Goal: Task Accomplishment & Management: Complete application form

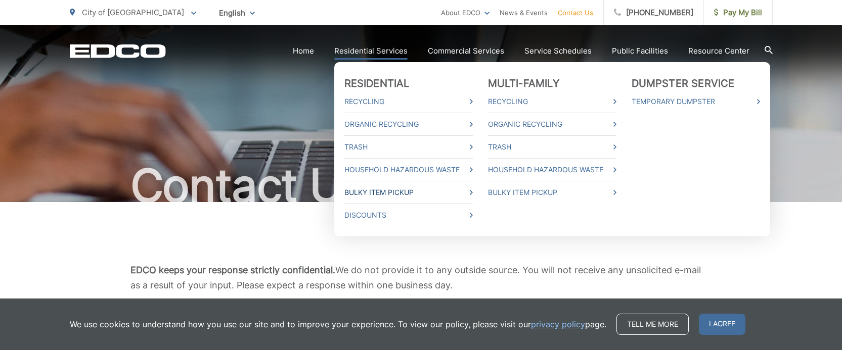
click at [370, 192] on link "Bulky Item Pickup" at bounding box center [408, 193] width 128 height 12
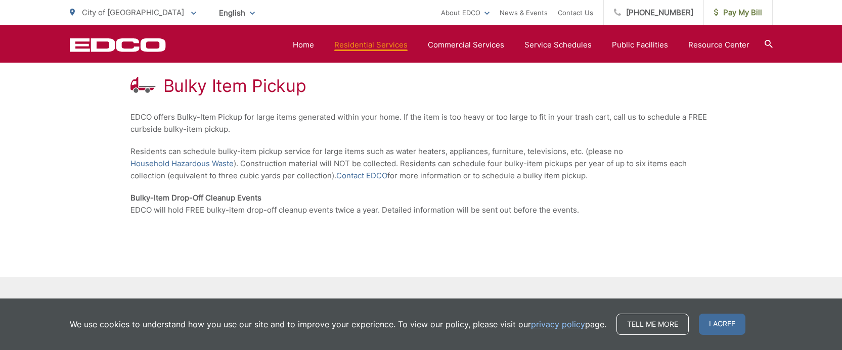
scroll to position [187, 0]
click at [362, 174] on link "Contact EDCO" at bounding box center [361, 176] width 51 height 12
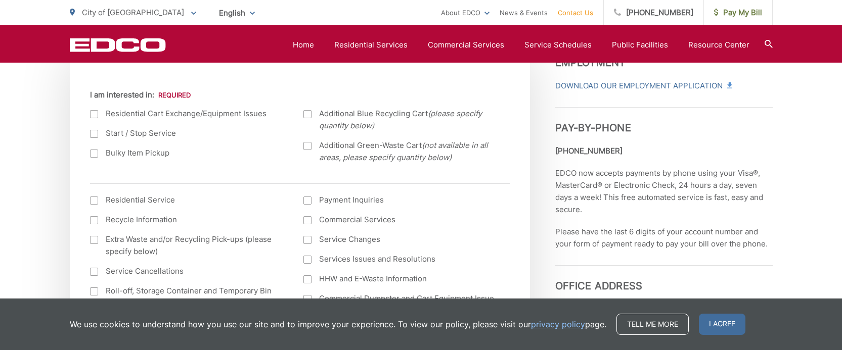
scroll to position [374, 0]
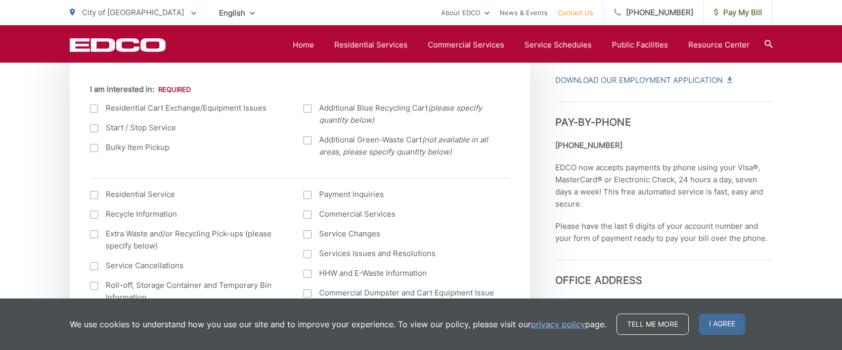
click at [95, 148] on div at bounding box center [94, 148] width 8 height 8
click at [0, 0] on input "Bulky Item Pickup" at bounding box center [0, 0] width 0 height 0
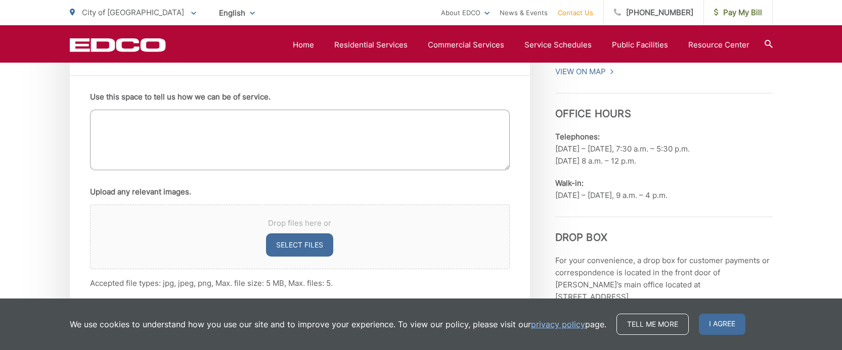
scroll to position [637, 0]
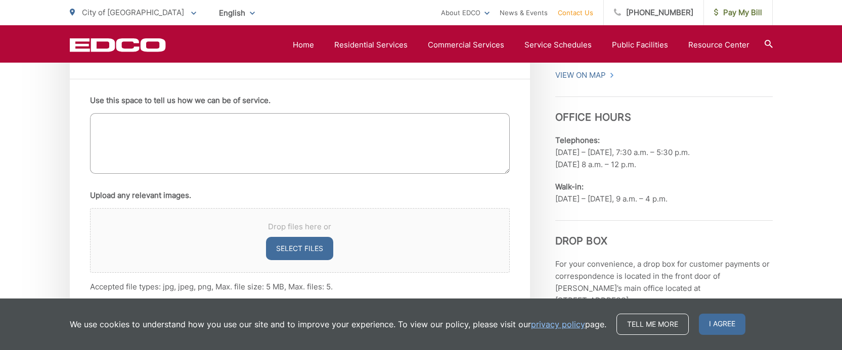
click at [103, 123] on textarea "Use this space to tell us how we can be of service." at bounding box center [300, 143] width 420 height 61
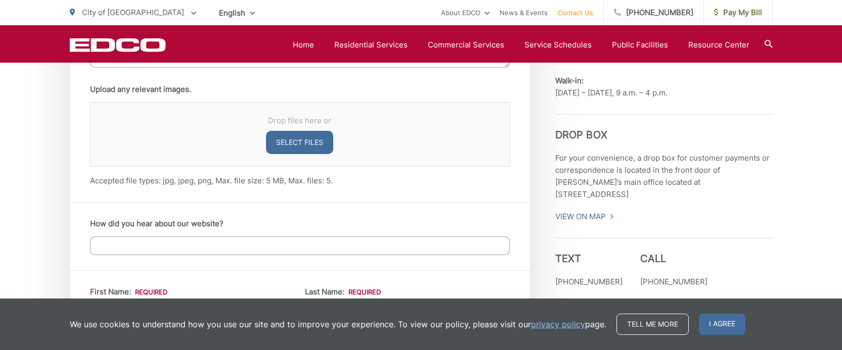
scroll to position [789, 0]
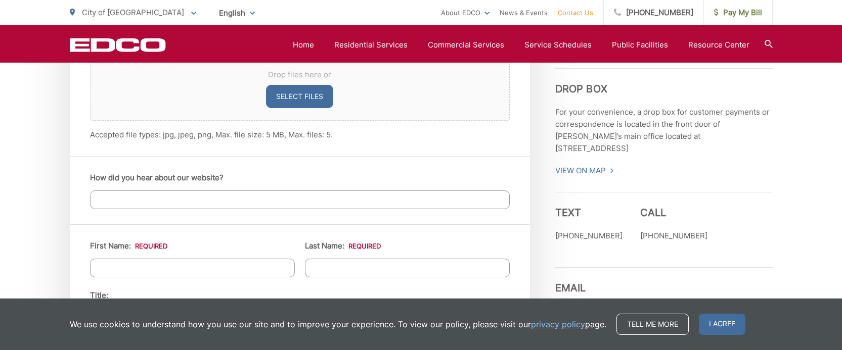
type textarea "I have two televisions and a desk chair that I need disposed please."
click at [98, 198] on input "How did you hear about our website?" at bounding box center [300, 200] width 420 height 19
type input "I looked it up."
click at [98, 268] on input "First Name: *" at bounding box center [192, 268] width 205 height 19
click at [319, 269] on input "Last Name: *" at bounding box center [407, 268] width 205 height 19
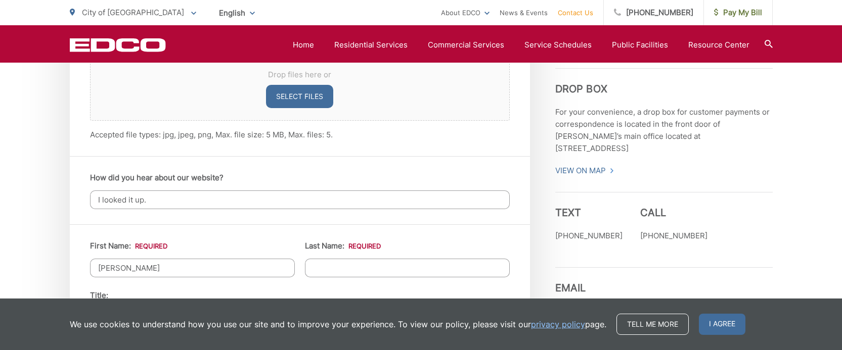
click at [132, 269] on input "Pamela" at bounding box center [192, 268] width 205 height 19
type input "Pamela or Henry"
click at [314, 269] on input "Last Name: *" at bounding box center [407, 268] width 205 height 19
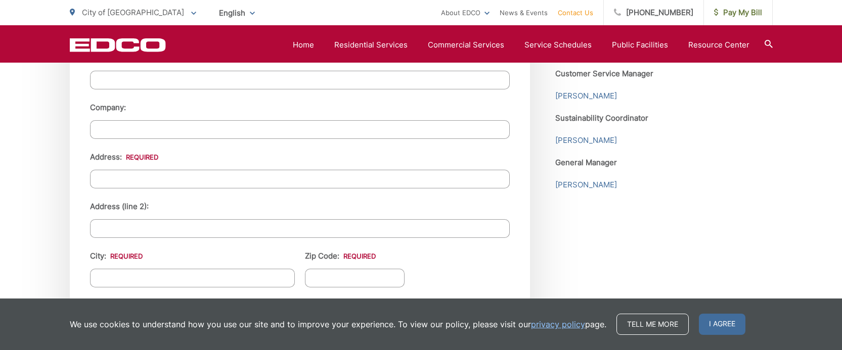
scroll to position [1055, 0]
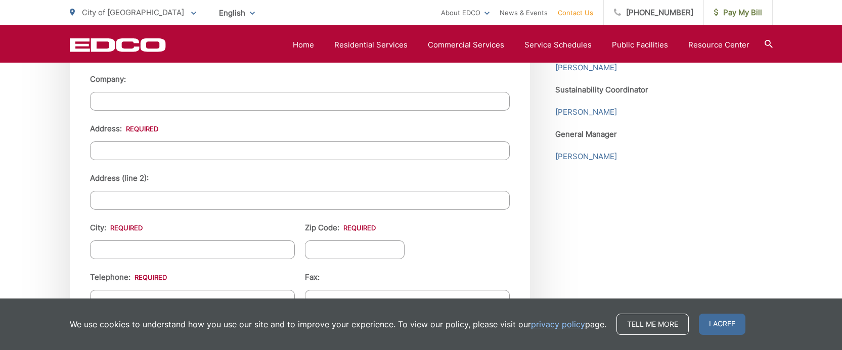
type input "Mendibles"
click at [100, 151] on input "Address: *" at bounding box center [300, 151] width 420 height 19
type input "330 Sunnybrook Lane"
click at [97, 247] on input "City: *" at bounding box center [192, 250] width 205 height 19
type input "El Cajon"
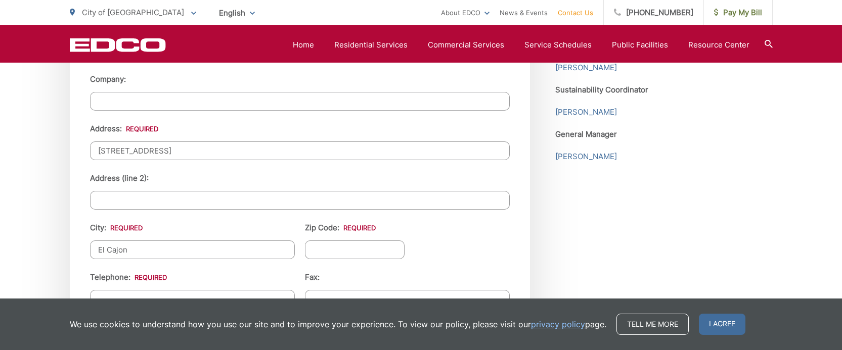
click at [314, 250] on input "Zip Code: *" at bounding box center [355, 250] width 100 height 19
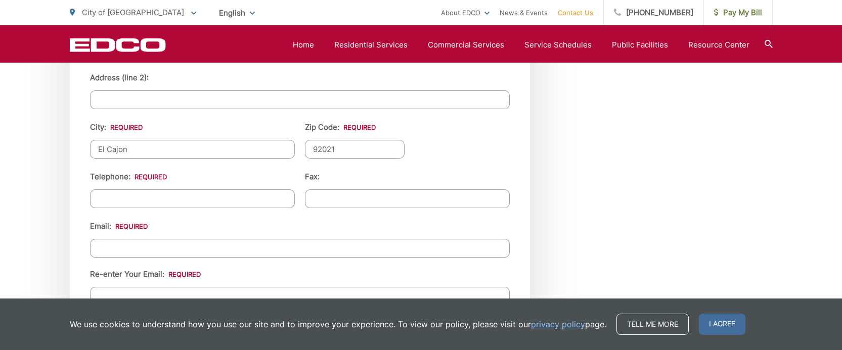
scroll to position [1157, 0]
type input "92021"
click at [96, 196] on input "(___) ___-____" at bounding box center [192, 197] width 205 height 19
type input "(619) 322-7027"
click at [97, 245] on input "Email *" at bounding box center [300, 246] width 420 height 19
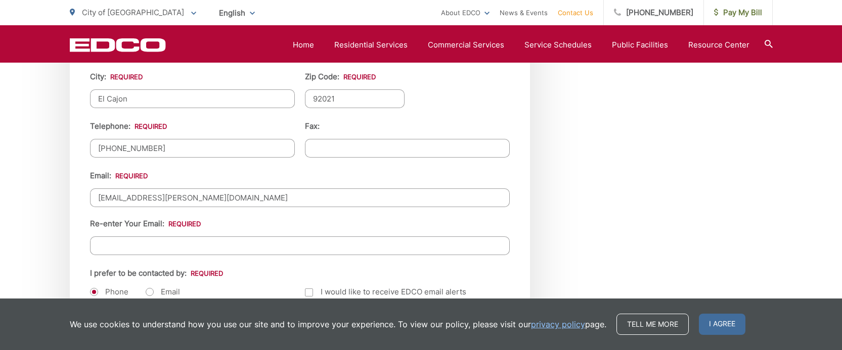
scroll to position [1207, 0]
type input "treefuzz@cox.net"
click at [99, 244] on input "Re-enter Your Email:" at bounding box center [300, 245] width 420 height 19
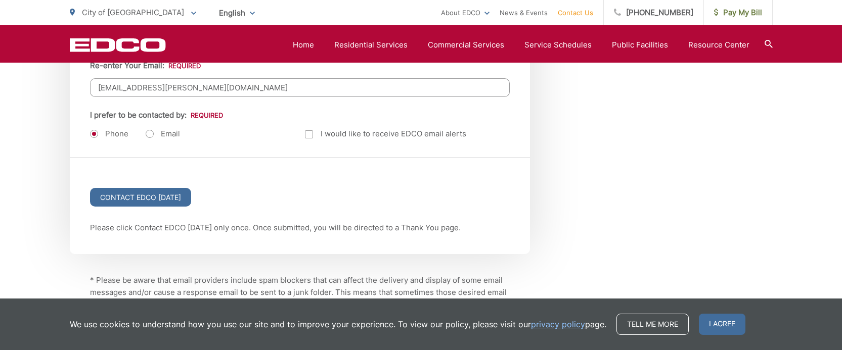
scroll to position [1365, 0]
type input "treefuzz@cox.net"
click at [94, 131] on label "Phone" at bounding box center [109, 133] width 38 height 10
click at [148, 132] on label "Email" at bounding box center [163, 133] width 34 height 10
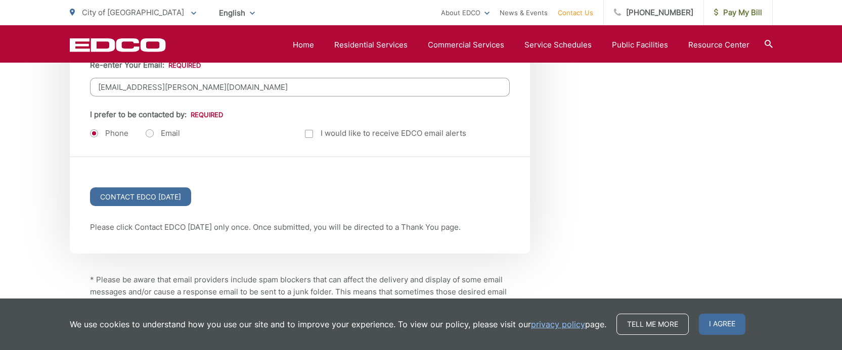
radio input "true"
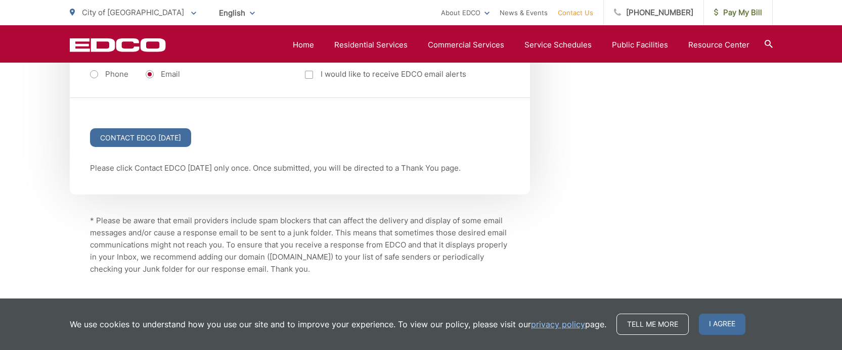
scroll to position [1426, 0]
click at [94, 69] on label "Phone" at bounding box center [109, 72] width 38 height 10
radio input "true"
click at [156, 131] on input "Contact EDCO Today" at bounding box center [140, 135] width 101 height 19
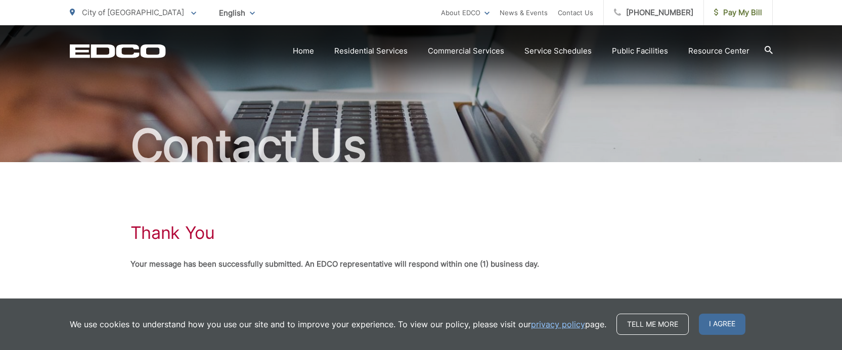
scroll to position [83, 0]
